Goal: Transaction & Acquisition: Purchase product/service

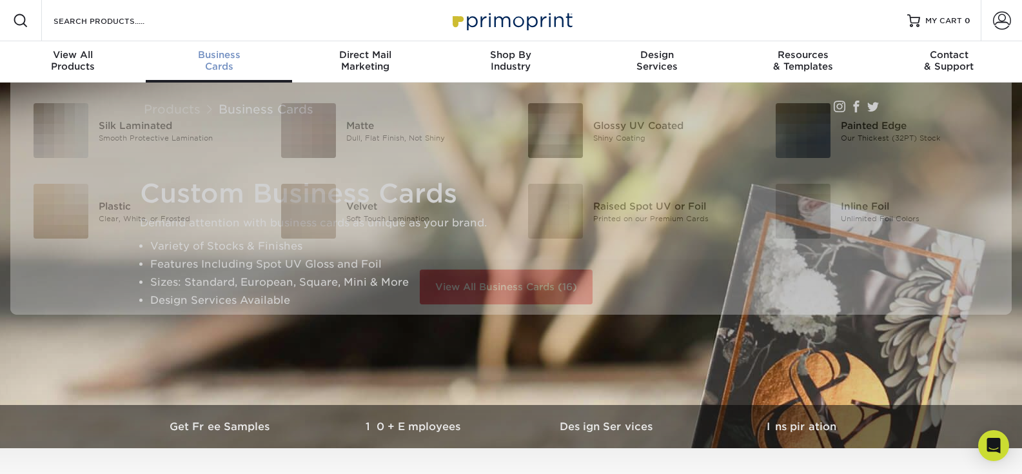
click at [209, 62] on div "Business Cards" at bounding box center [219, 60] width 146 height 23
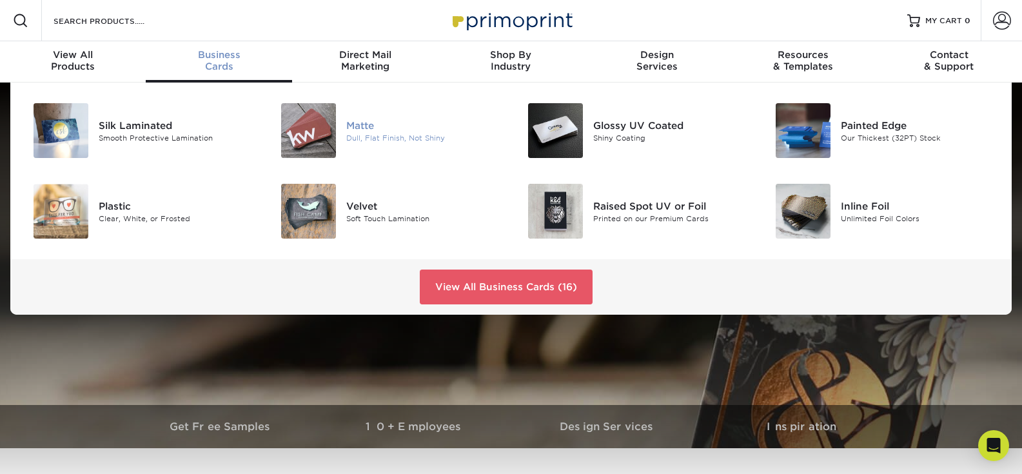
click at [362, 128] on div "Matte" at bounding box center [423, 125] width 155 height 14
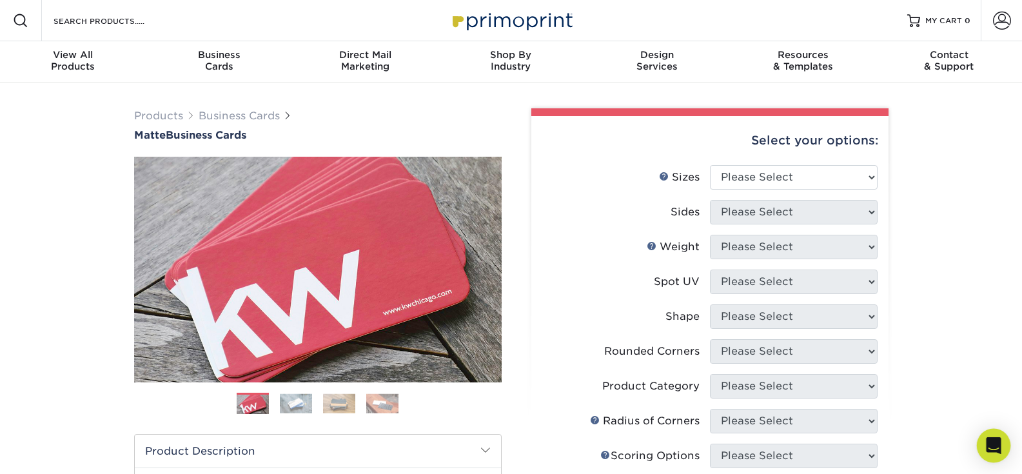
click at [988, 439] on icon "Open Intercom Messenger" at bounding box center [993, 445] width 15 height 17
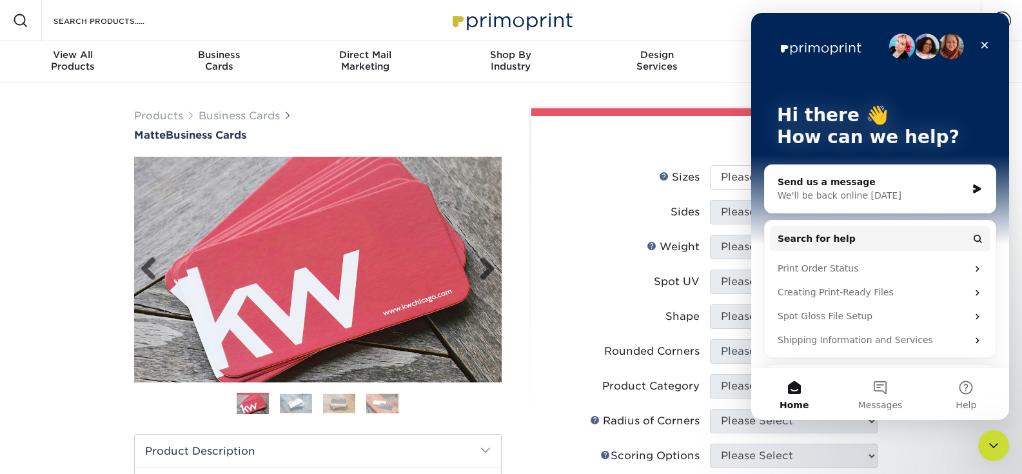
click at [293, 320] on img at bounding box center [317, 269] width 367 height 367
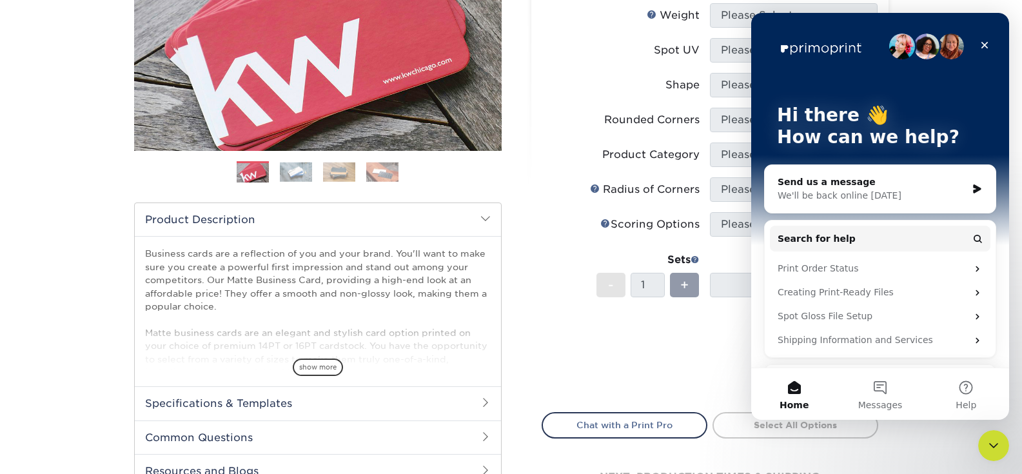
scroll to position [252, 0]
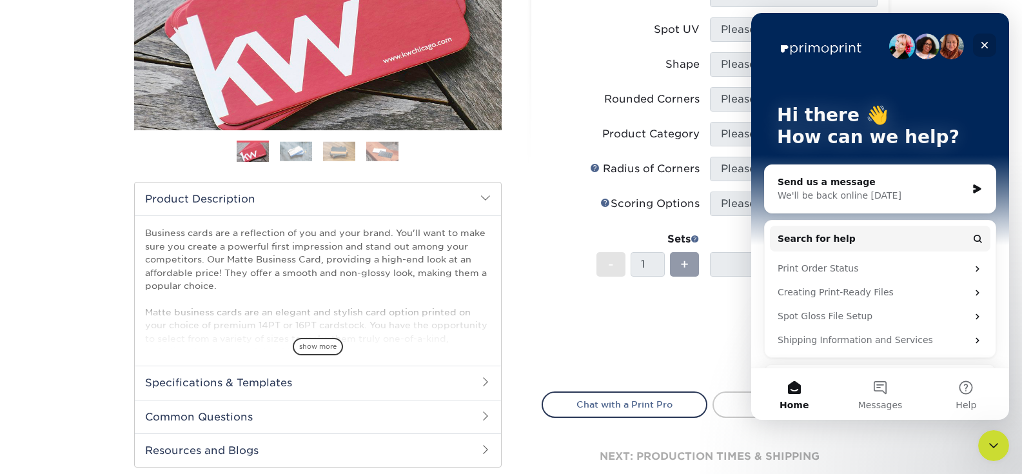
click at [991, 40] on div "Close" at bounding box center [984, 45] width 23 height 23
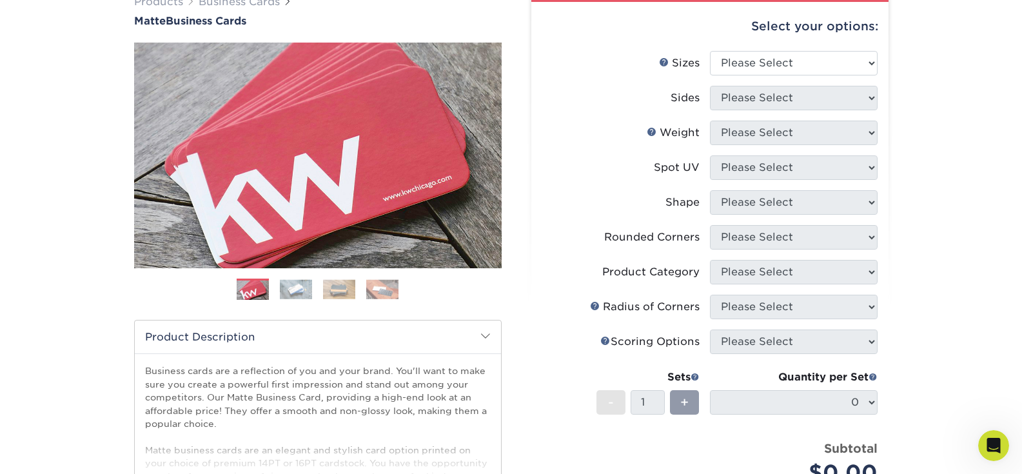
scroll to position [81, 0]
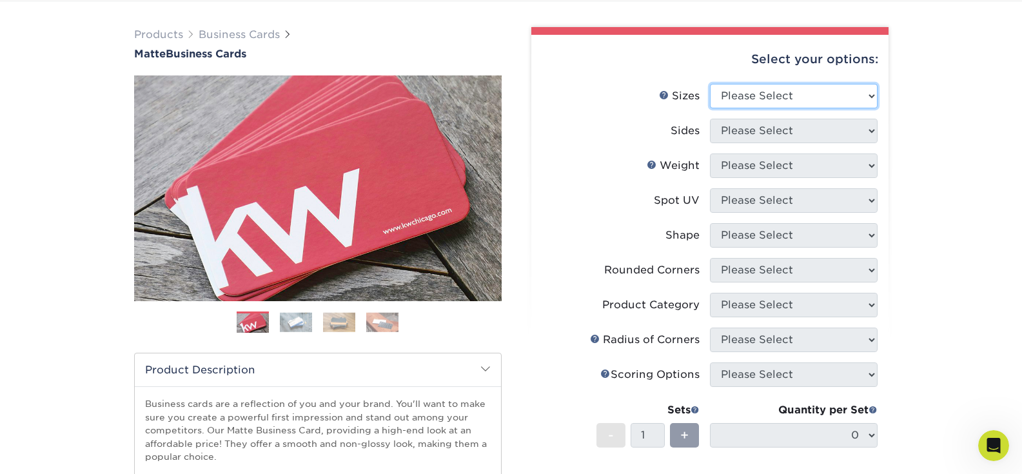
click at [830, 104] on select "Please Select 1.5" x 3.5" - Mini 1.75" x 3.5" - Mini 2" x 2" - Square 2" x 3" -…" at bounding box center [794, 96] width 168 height 24
select select "2.00x3.00"
click at [710, 84] on select "Please Select 1.5" x 3.5" - Mini 1.75" x 3.5" - Mini 2" x 2" - Square 2" x 3" -…" at bounding box center [794, 96] width 168 height 24
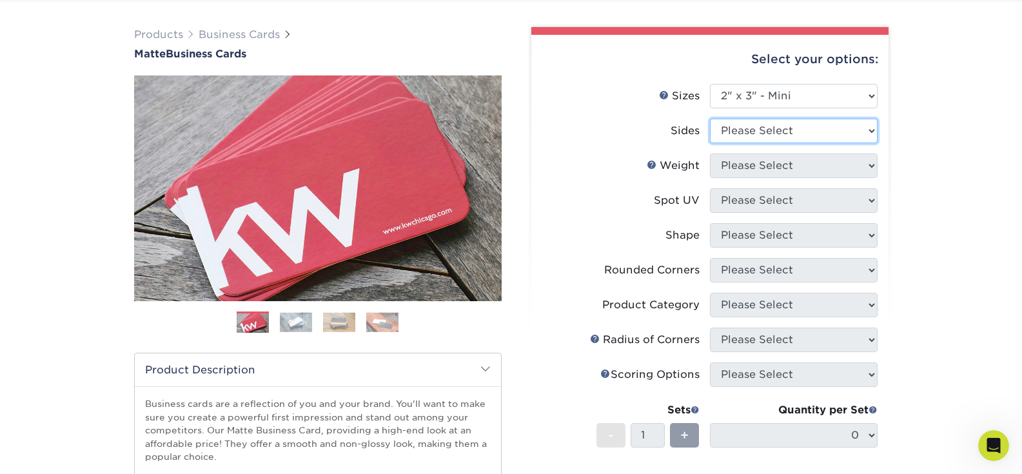
click at [821, 131] on select "Please Select Print Both Sides Print Front Only" at bounding box center [794, 131] width 168 height 24
select select "13abbda7-1d64-4f25-8bb2-c179b224825d"
click at [710, 119] on select "Please Select Print Both Sides Print Front Only" at bounding box center [794, 131] width 168 height 24
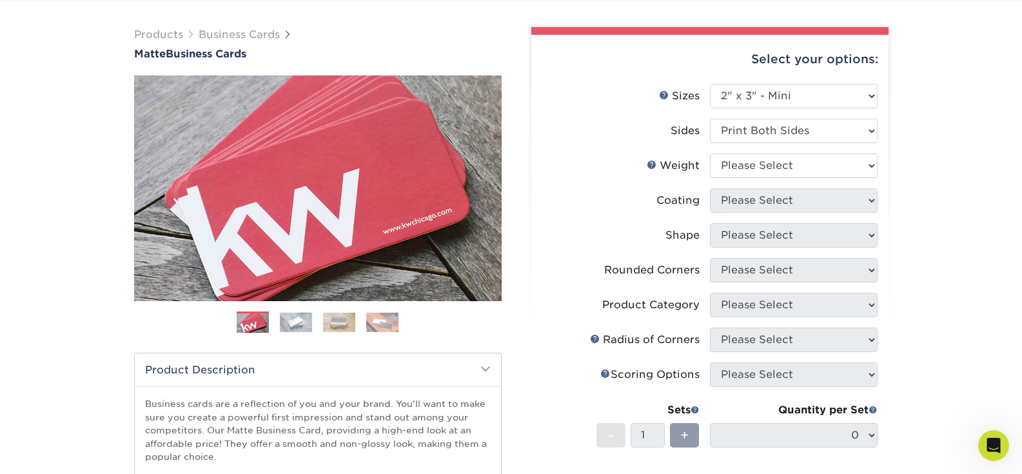
click at [822, 178] on li "Weight Help Weight Please Select 14PT 16PT" at bounding box center [709, 170] width 335 height 35
click at [822, 170] on select "Please Select 14PT 16PT" at bounding box center [794, 165] width 168 height 24
select select "16PT"
click at [710, 153] on select "Please Select 14PT 16PT" at bounding box center [794, 165] width 168 height 24
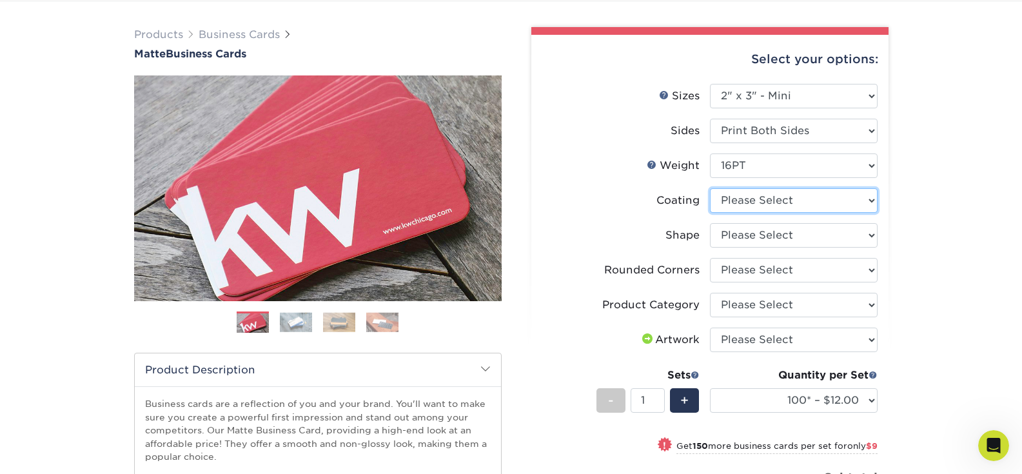
click at [822, 198] on select at bounding box center [794, 200] width 168 height 24
select select "121bb7b5-3b4d-429f-bd8d-bbf80e953313"
click at [710, 188] on select at bounding box center [794, 200] width 168 height 24
select select "-1"
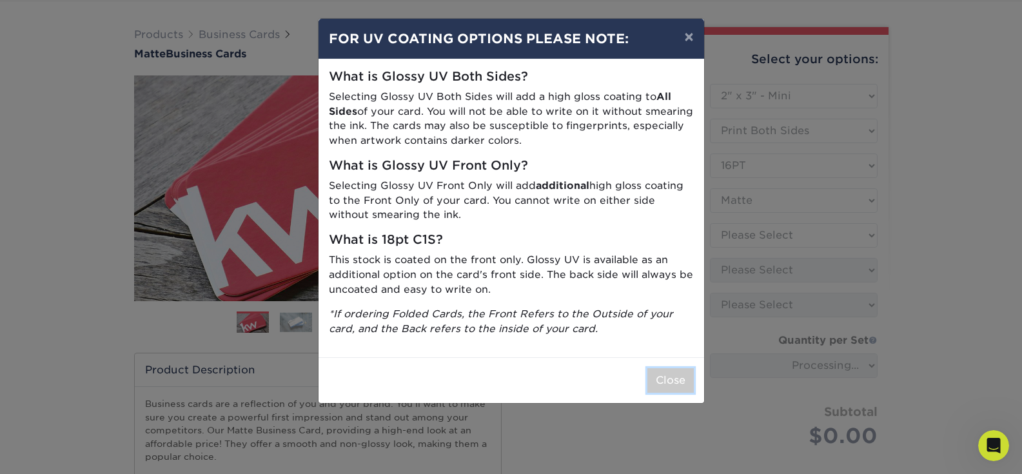
click at [685, 378] on button "Close" at bounding box center [670, 380] width 46 height 24
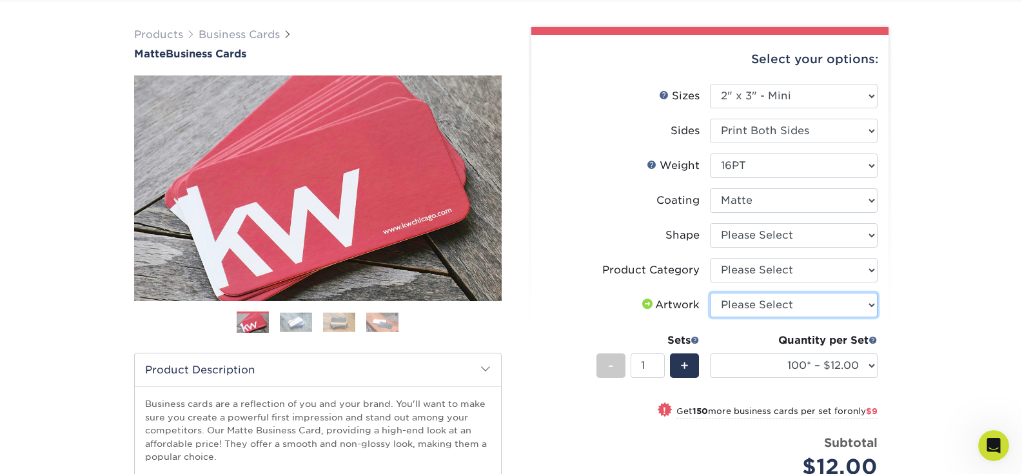
click at [781, 311] on select "Please Select I will upload files I need a design - $100" at bounding box center [794, 305] width 168 height 24
select select "design"
click at [710, 293] on select "Please Select I will upload files I need a design - $100" at bounding box center [794, 305] width 168 height 24
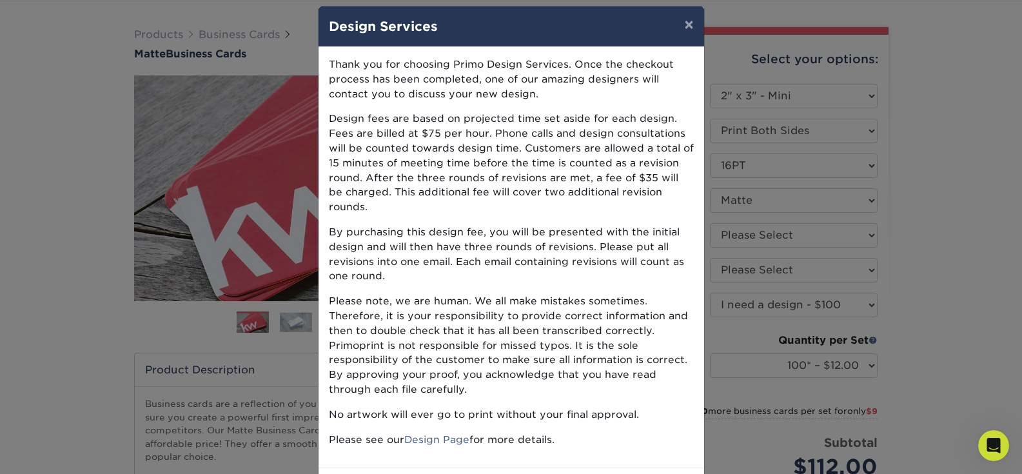
scroll to position [0, 0]
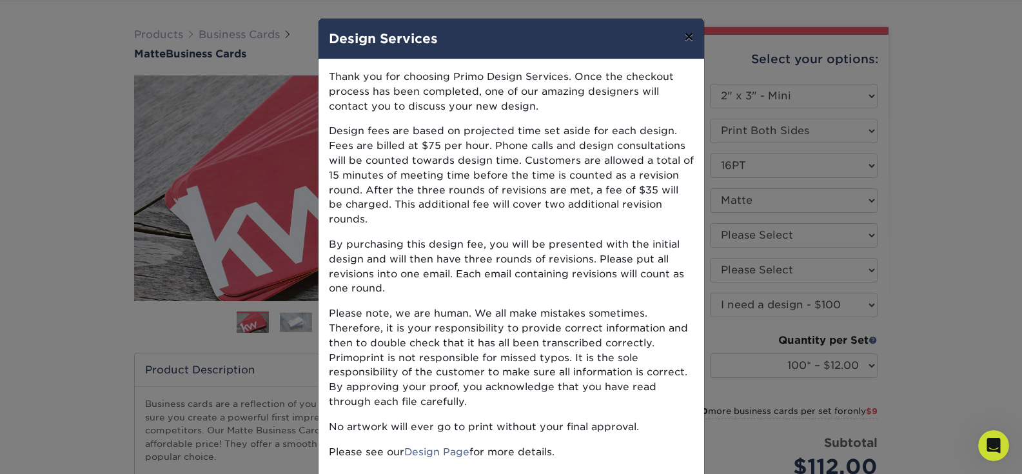
click at [688, 34] on button "×" at bounding box center [689, 37] width 30 height 36
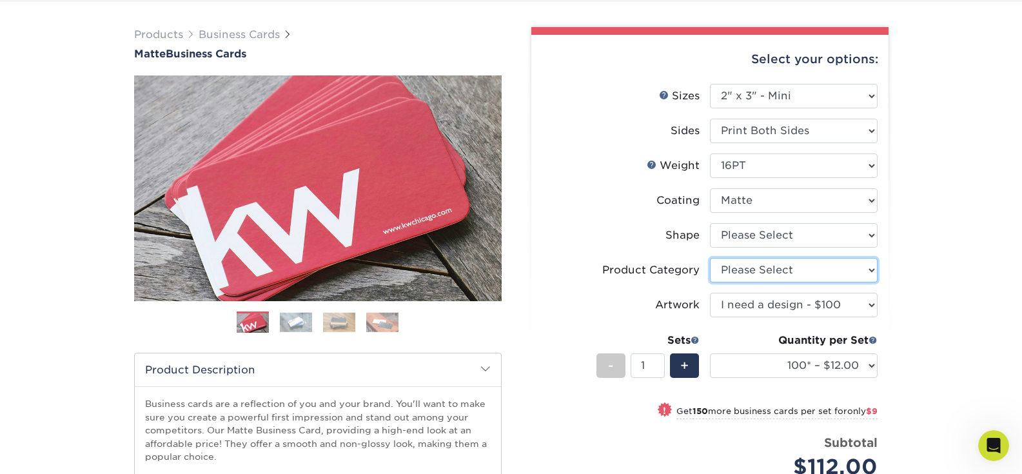
click at [839, 273] on select "Please Select Business Cards" at bounding box center [794, 270] width 168 height 24
select select "3b5148f1-0588-4f88-a218-97bcfdce65c1"
click at [710, 258] on select "Please Select Business Cards" at bounding box center [794, 270] width 168 height 24
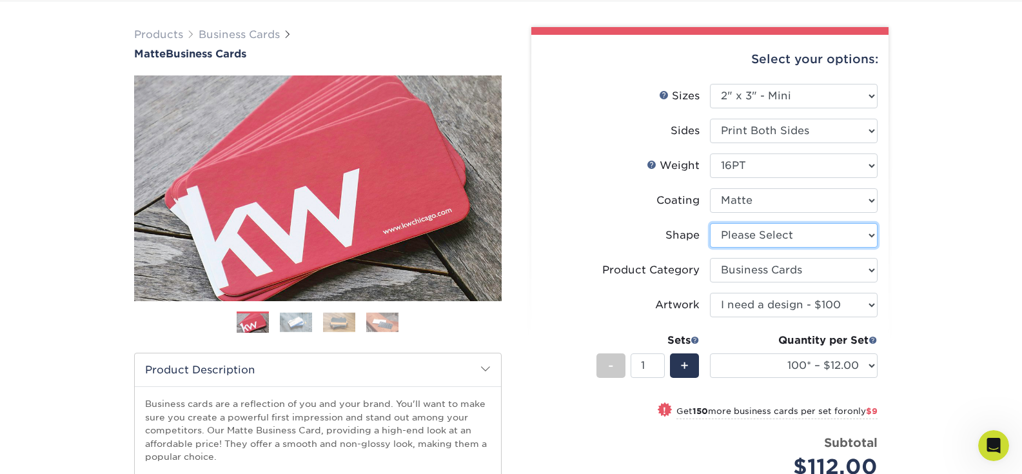
click at [834, 237] on select "Please Select Standard" at bounding box center [794, 235] width 168 height 24
select select "standard"
click at [710, 223] on select "Please Select Standard" at bounding box center [794, 235] width 168 height 24
select select "-1"
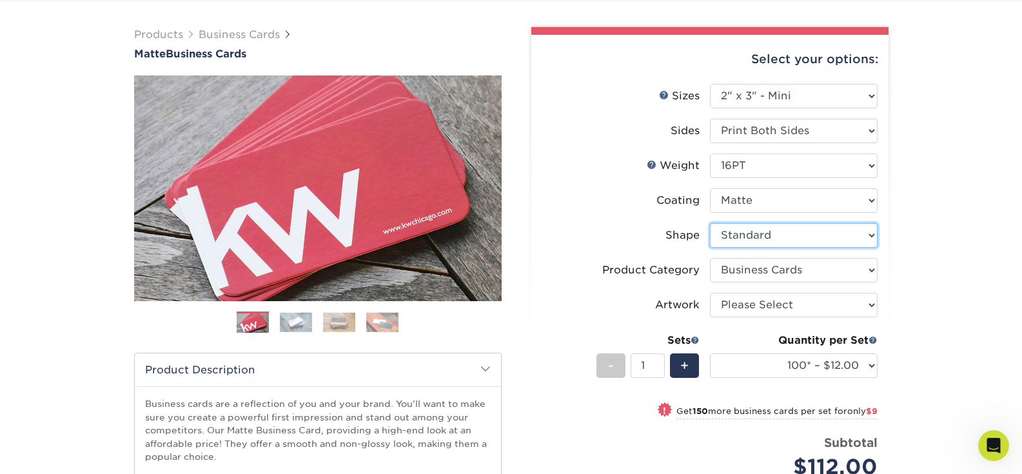
select select "-1"
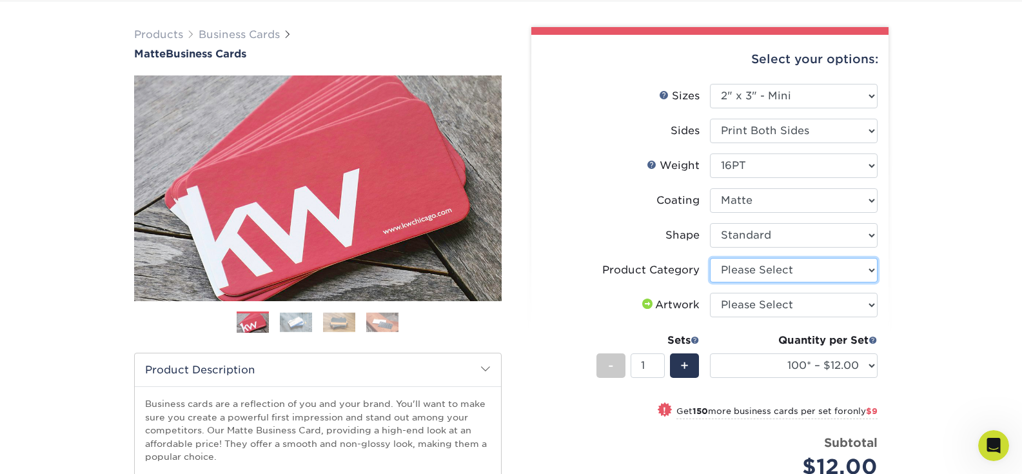
click at [831, 269] on select "Please Select Business Cards" at bounding box center [794, 270] width 168 height 24
select select "3b5148f1-0588-4f88-a218-97bcfdce65c1"
click at [710, 258] on select "Please Select Business Cards" at bounding box center [794, 270] width 168 height 24
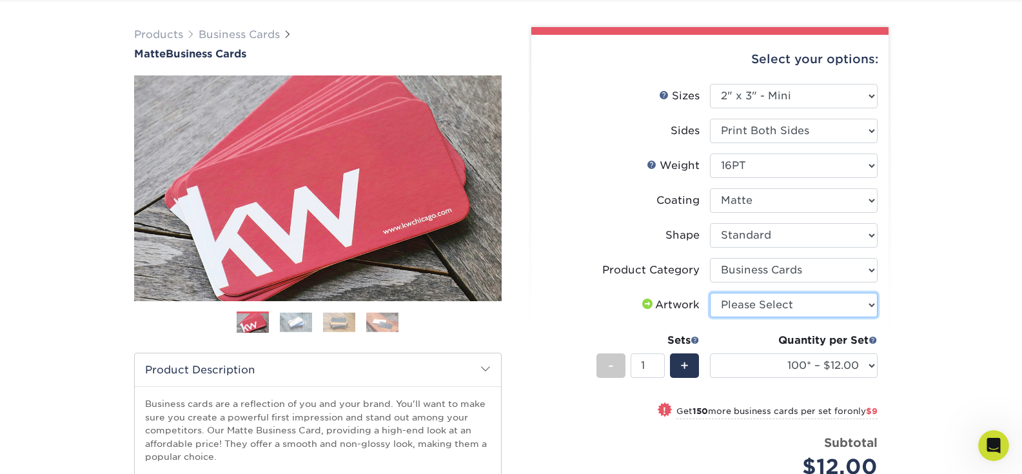
click at [827, 304] on select "Please Select I will upload files I need a design - $100" at bounding box center [794, 305] width 168 height 24
select select "design"
click at [710, 293] on select "Please Select I will upload files I need a design - $100" at bounding box center [794, 305] width 168 height 24
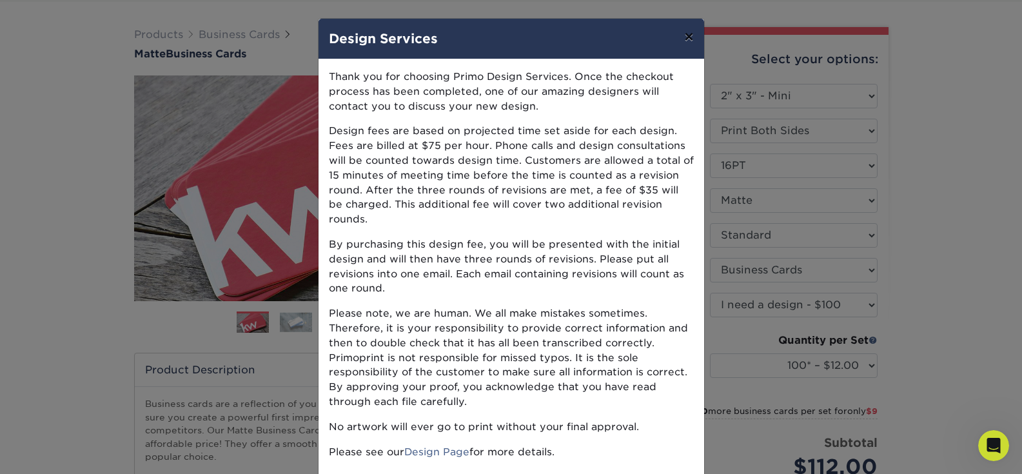
click at [691, 37] on button "×" at bounding box center [689, 37] width 30 height 36
